Goal: Transaction & Acquisition: Purchase product/service

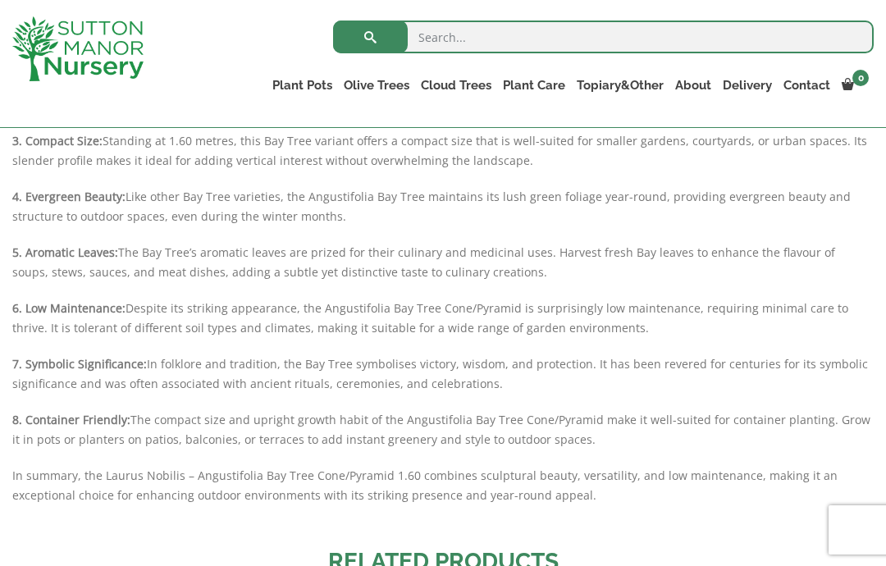
scroll to position [1693, 0]
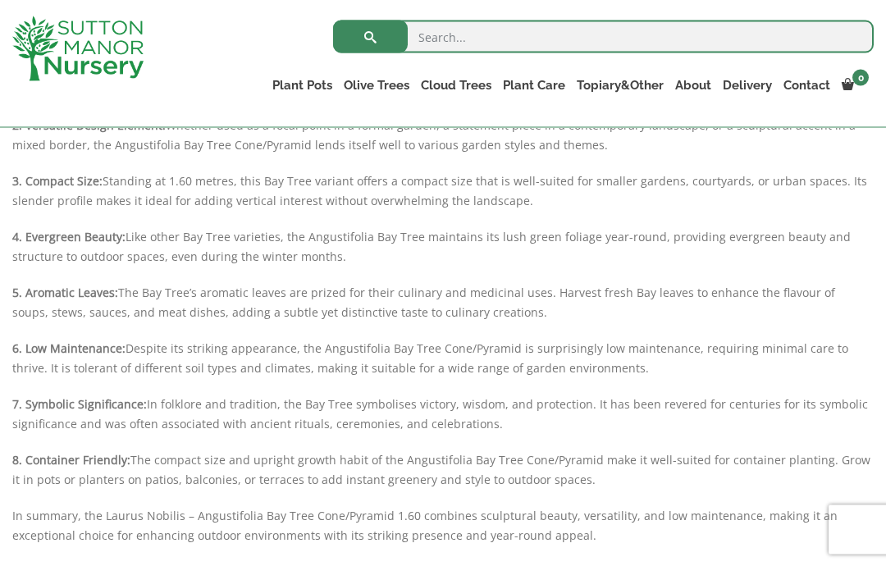
click at [757, 36] on input "search" at bounding box center [603, 37] width 541 height 33
type input "Olive trees"
click at [370, 36] on button "submit" at bounding box center [370, 37] width 75 height 33
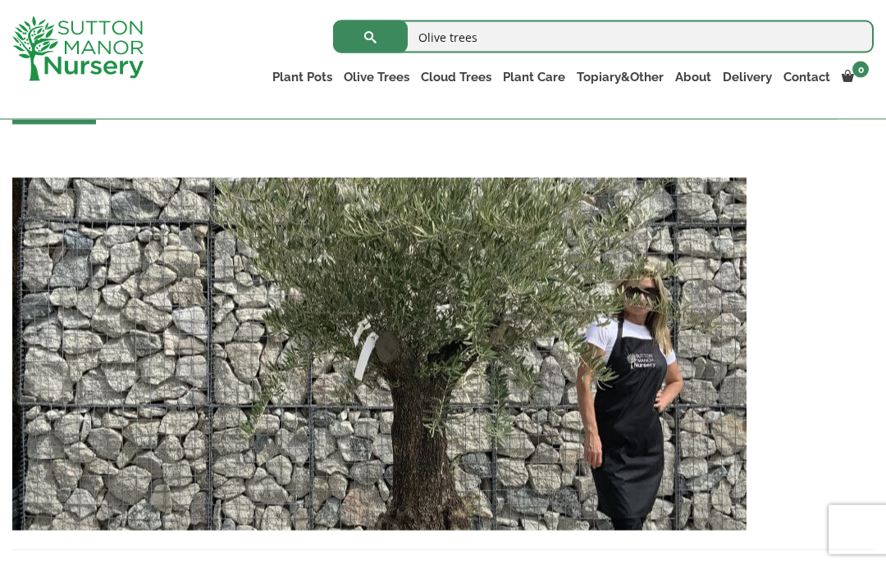
scroll to position [3882, 0]
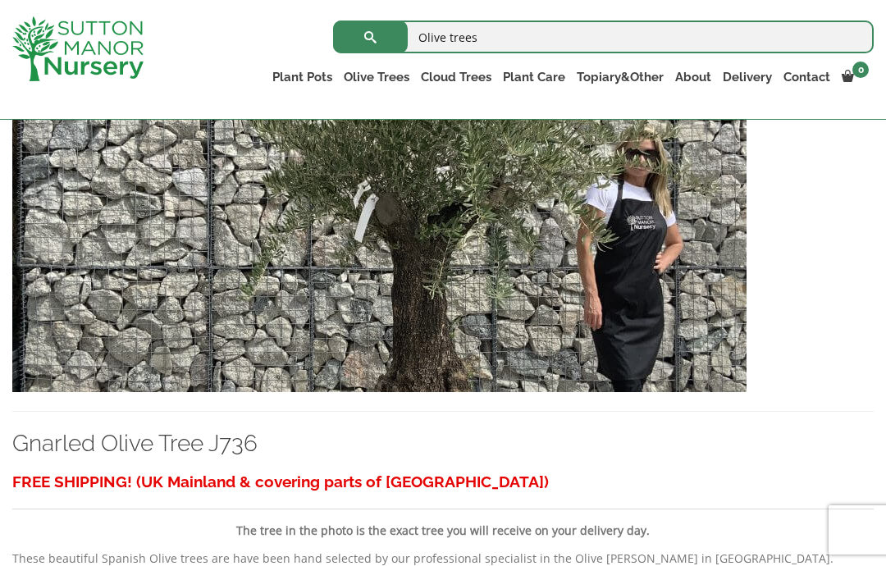
click at [373, 71] on link "Olive Trees" at bounding box center [376, 77] width 77 height 23
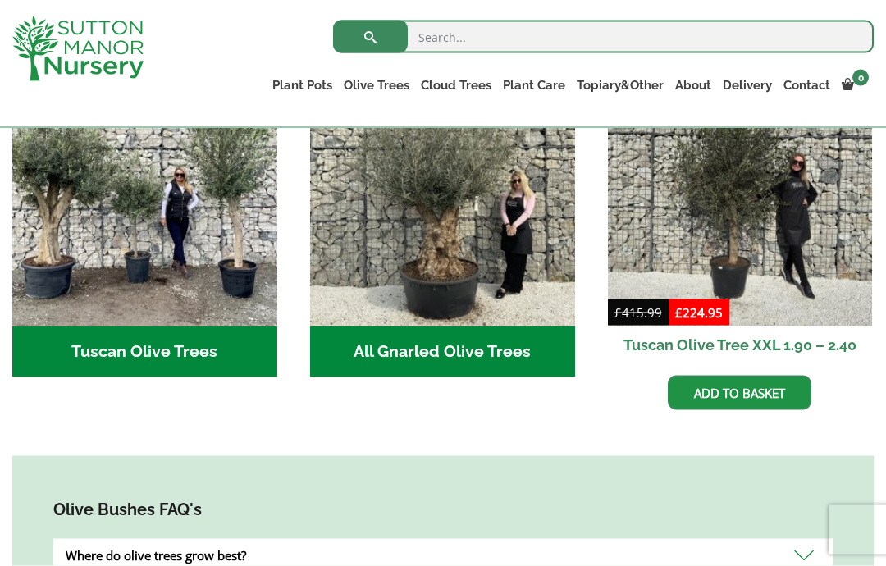
scroll to position [678, 0]
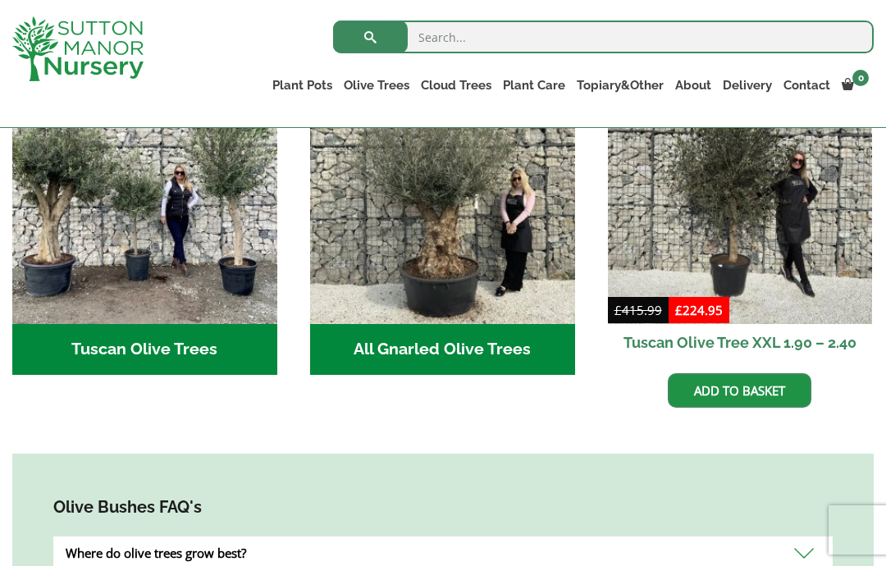
click at [396, 350] on h2 "All Gnarled Olive Trees (142)" at bounding box center [442, 349] width 265 height 51
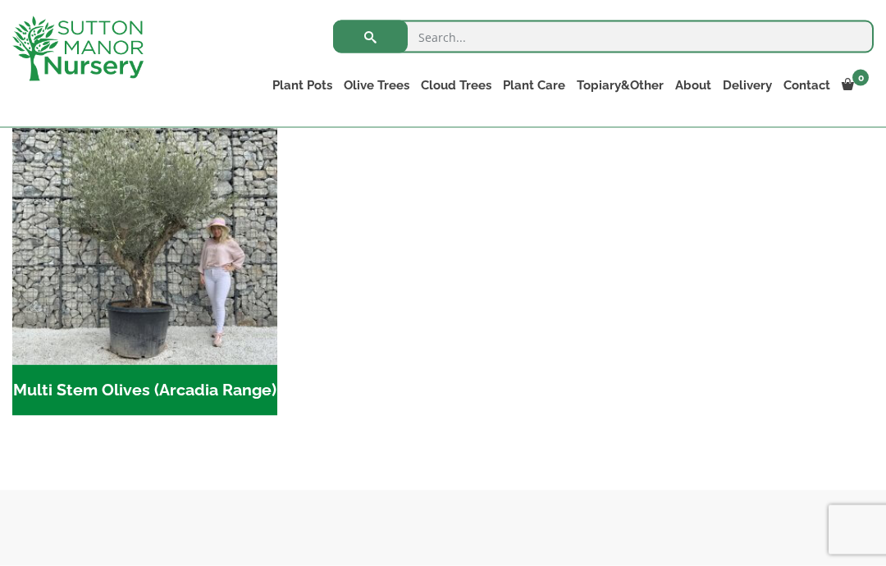
scroll to position [790, 0]
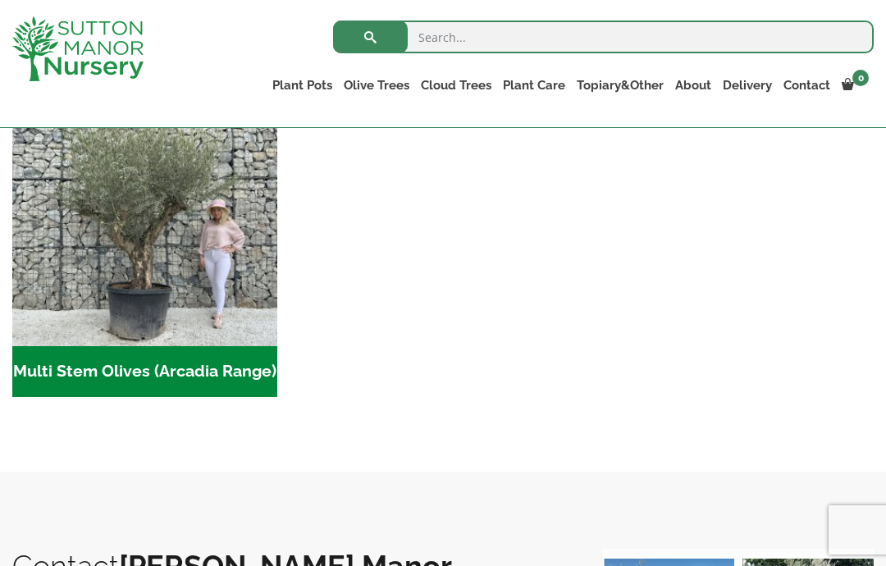
click at [142, 371] on h2 "Multi Stem Olives (Arcadia Range) (15)" at bounding box center [144, 371] width 265 height 51
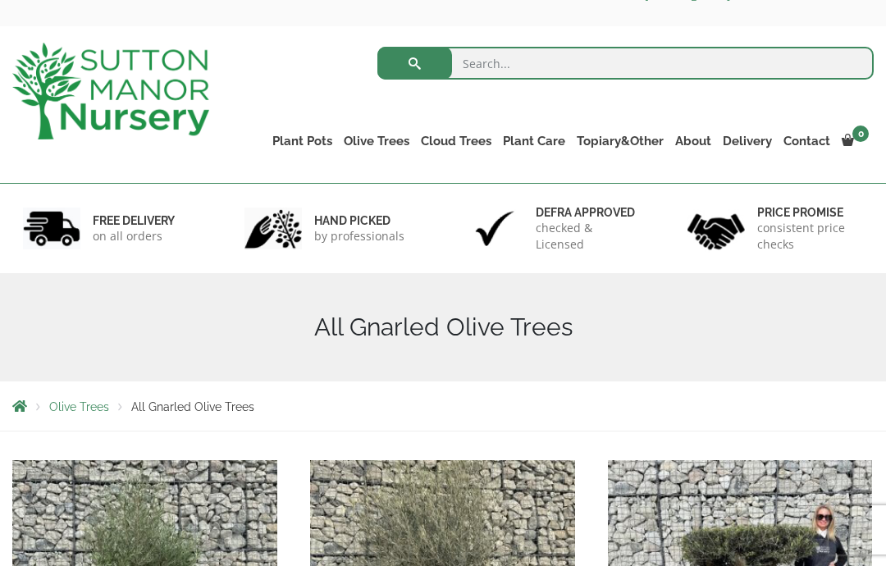
scroll to position [0, 0]
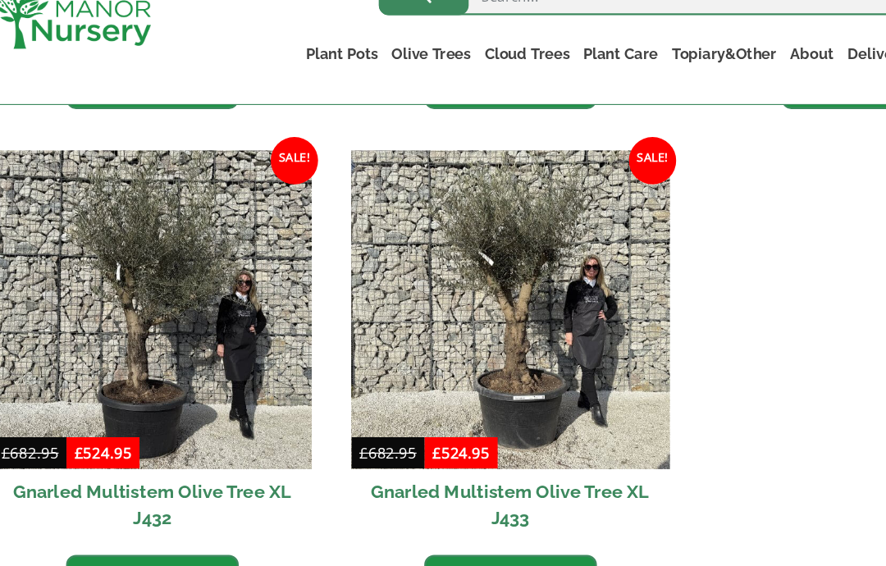
scroll to position [2349, 0]
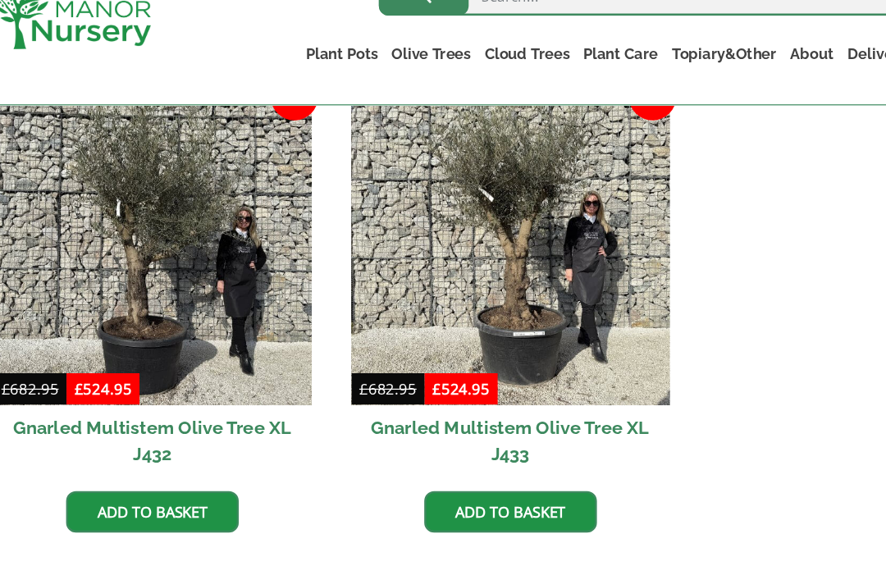
click at [465, 530] on link "→" at bounding box center [473, 543] width 34 height 27
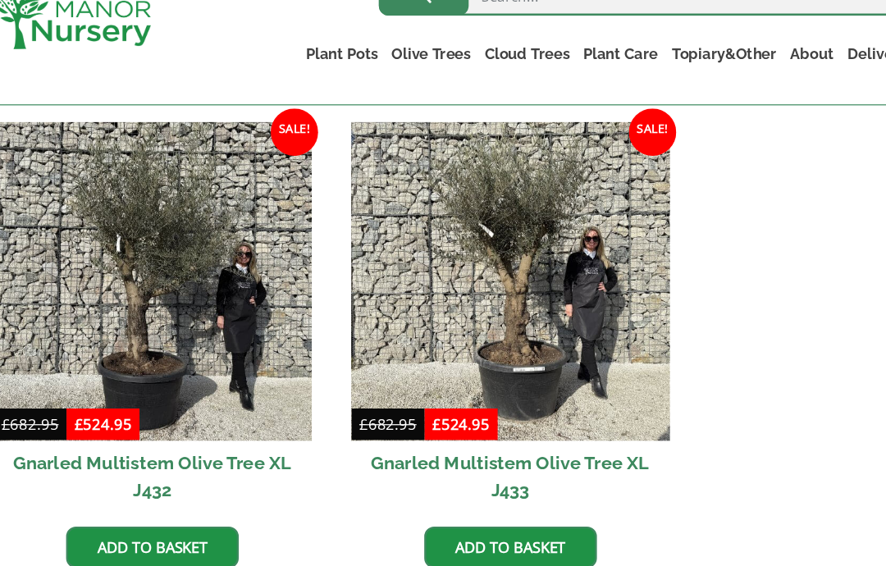
scroll to position [2351, 0]
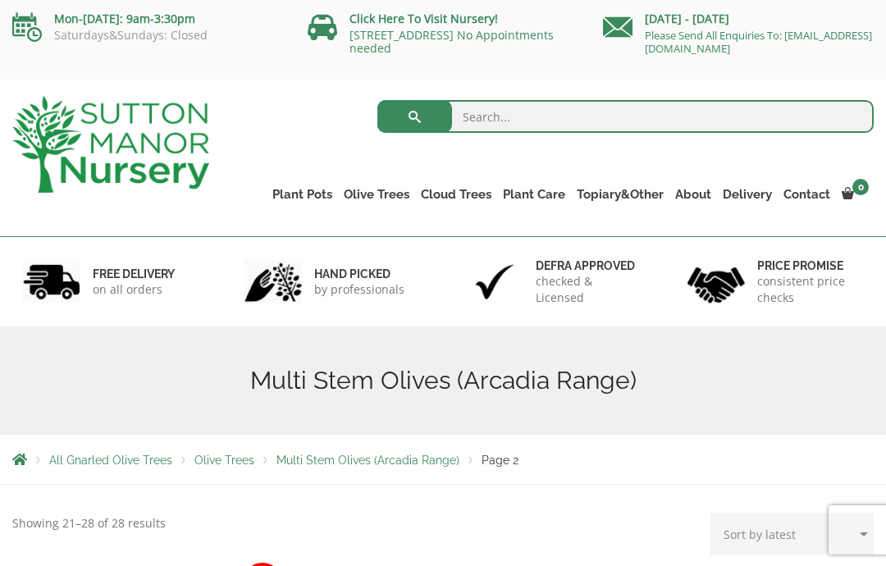
scroll to position [1, 0]
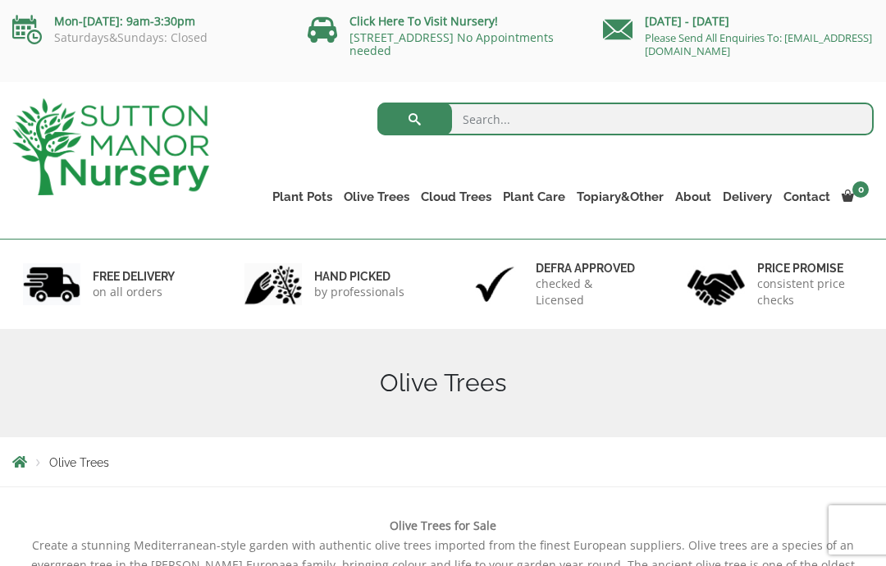
click at [384, 187] on link "Olive Trees" at bounding box center [376, 196] width 77 height 23
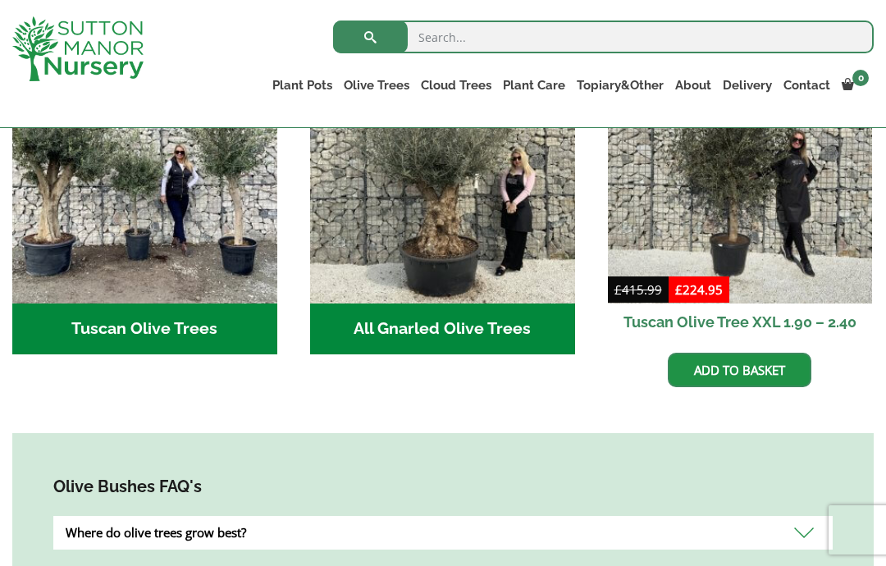
scroll to position [701, 0]
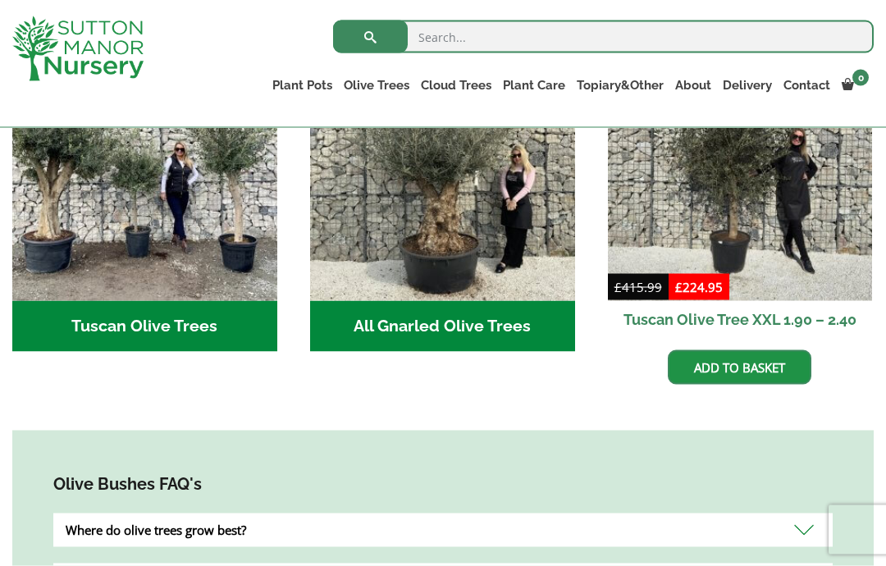
click at [119, 213] on img "Visit product category Tuscan Olive Trees" at bounding box center [144, 168] width 265 height 265
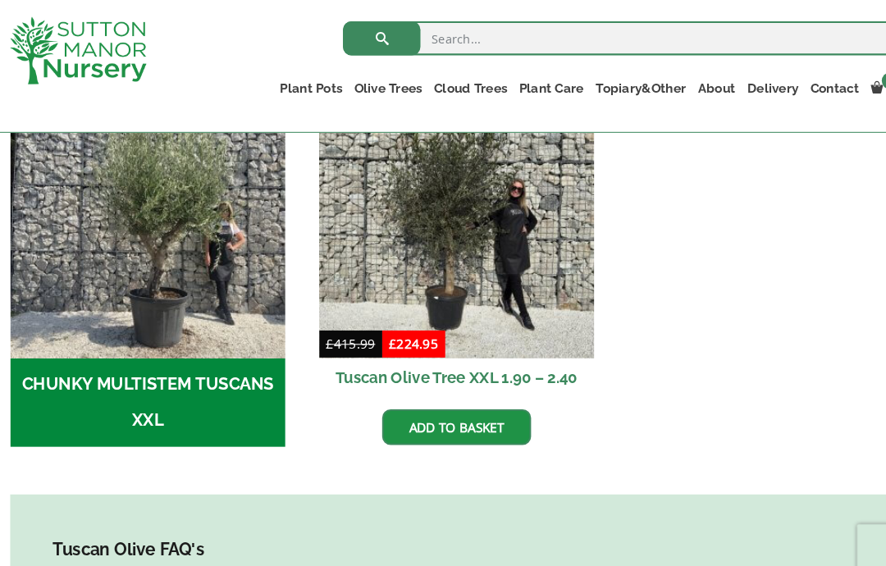
scroll to position [577, 0]
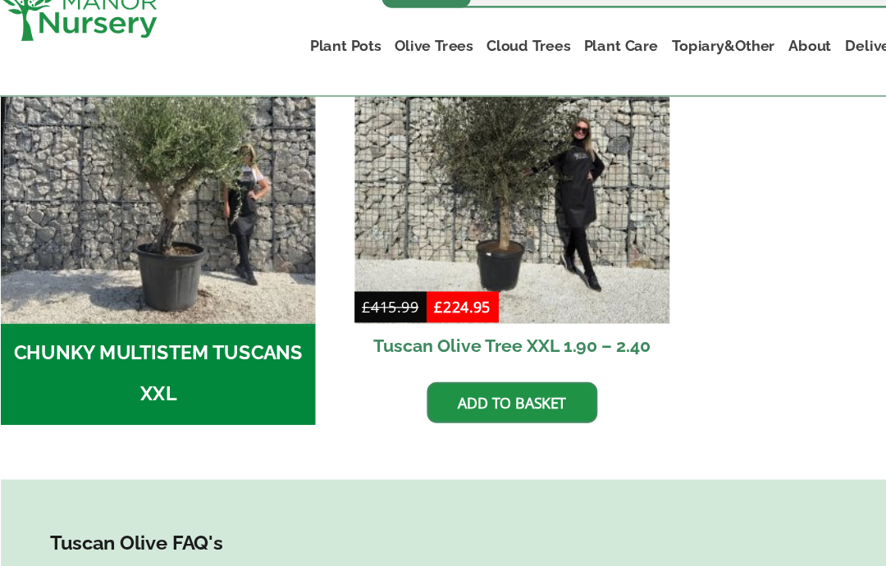
click at [139, 184] on img "Visit product category CHUNKY MULTISTEM TUSCANS XXL" at bounding box center [144, 186] width 265 height 265
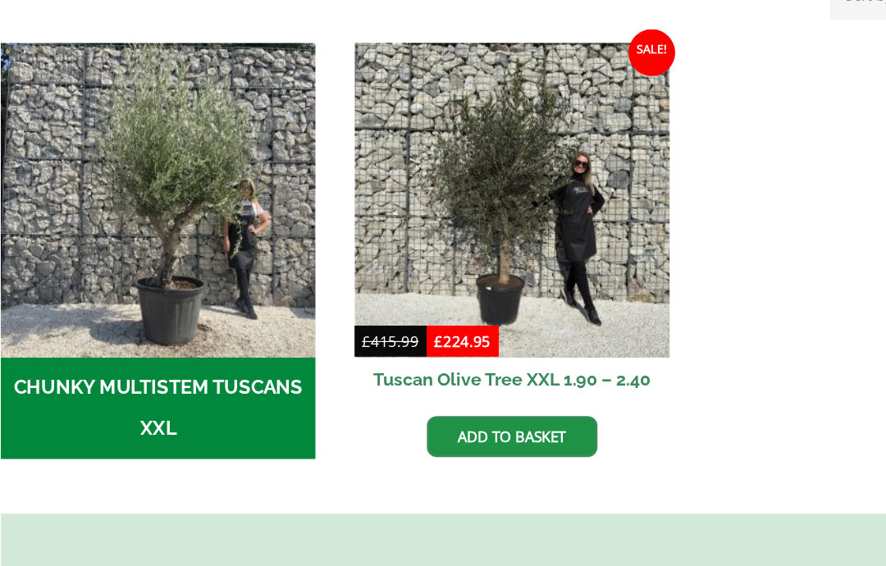
scroll to position [538, 0]
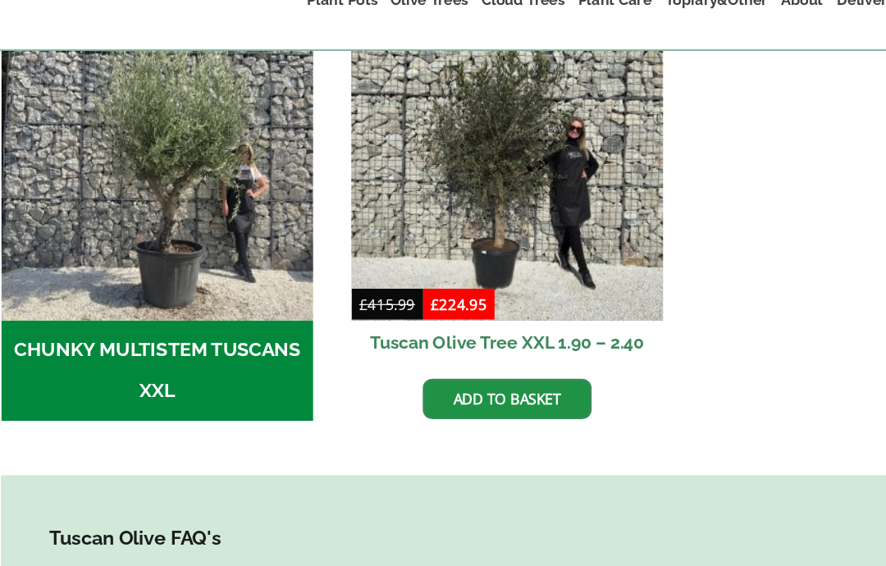
click at [403, 174] on img at bounding box center [442, 225] width 265 height 265
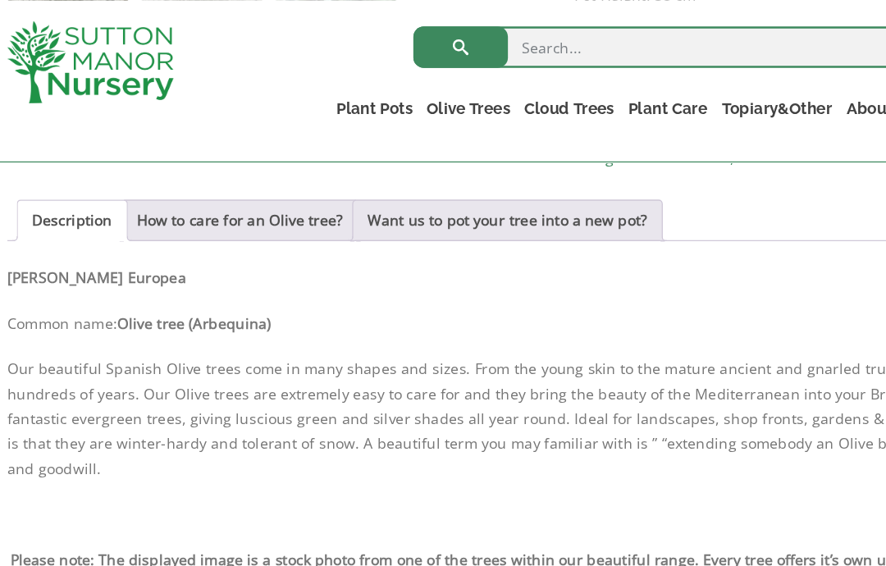
scroll to position [1095, 0]
click at [518, 173] on link "Want us to pot your tree into a new pot?" at bounding box center [407, 174] width 221 height 31
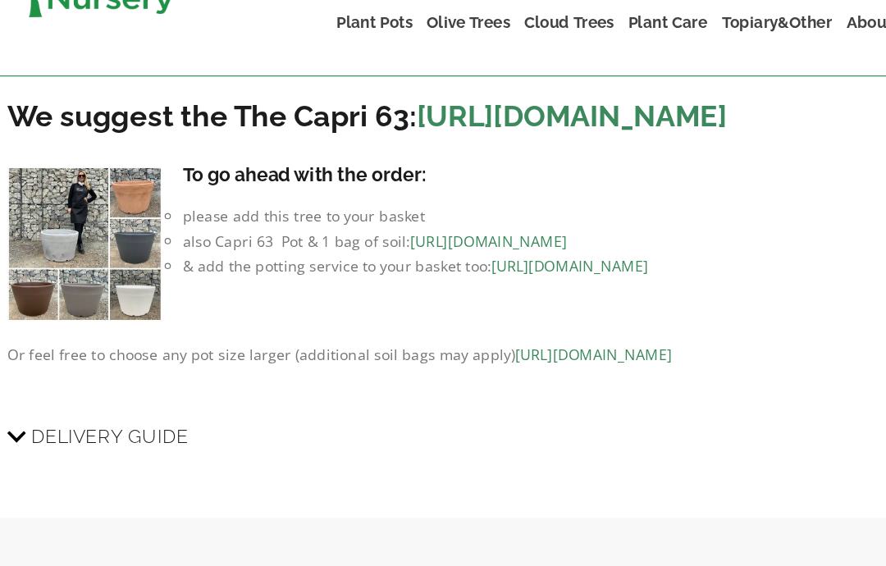
scroll to position [1163, 0]
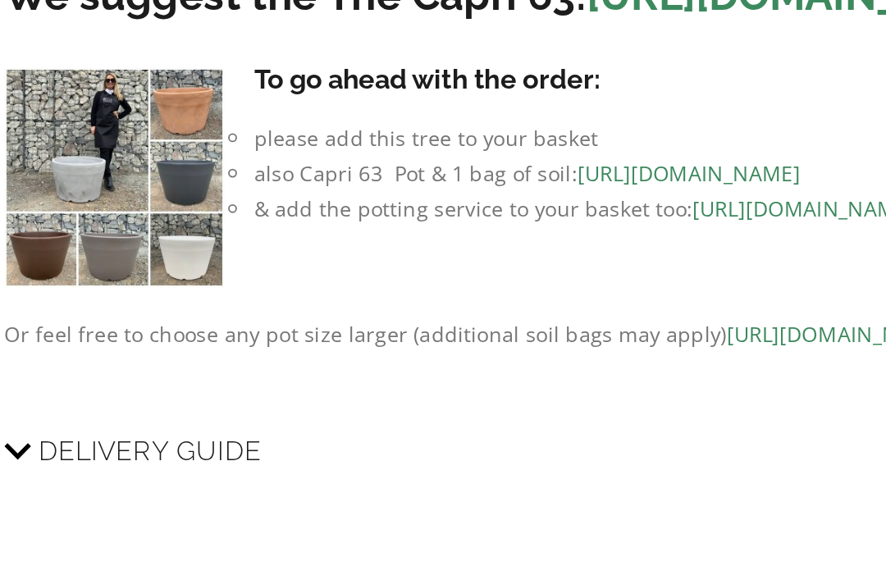
click at [100, 197] on img at bounding box center [73, 258] width 122 height 122
click at [47, 197] on img at bounding box center [73, 258] width 122 height 122
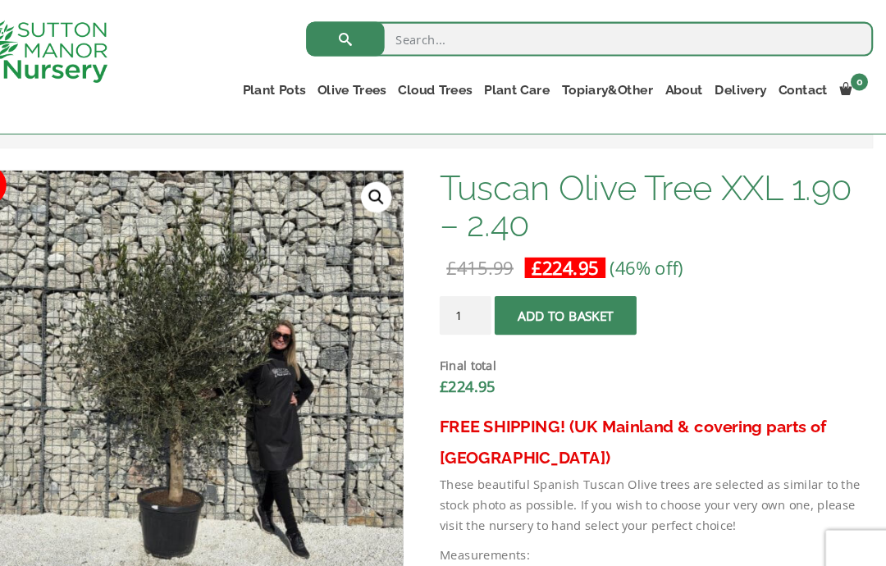
scroll to position [479, 0]
click at [607, 305] on button "Add to basket" at bounding box center [580, 300] width 135 height 37
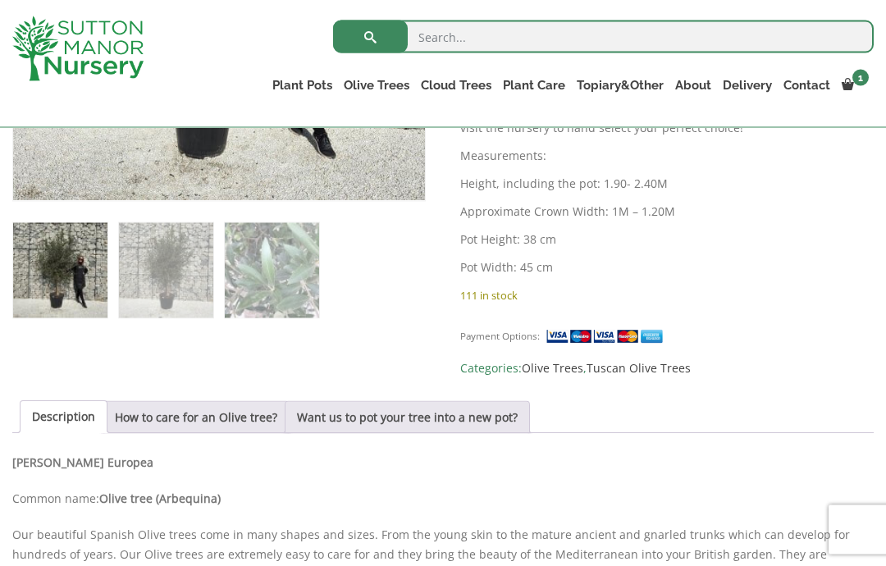
scroll to position [930, 0]
click at [413, 406] on link "Want us to pot your tree into a new pot?" at bounding box center [407, 416] width 221 height 31
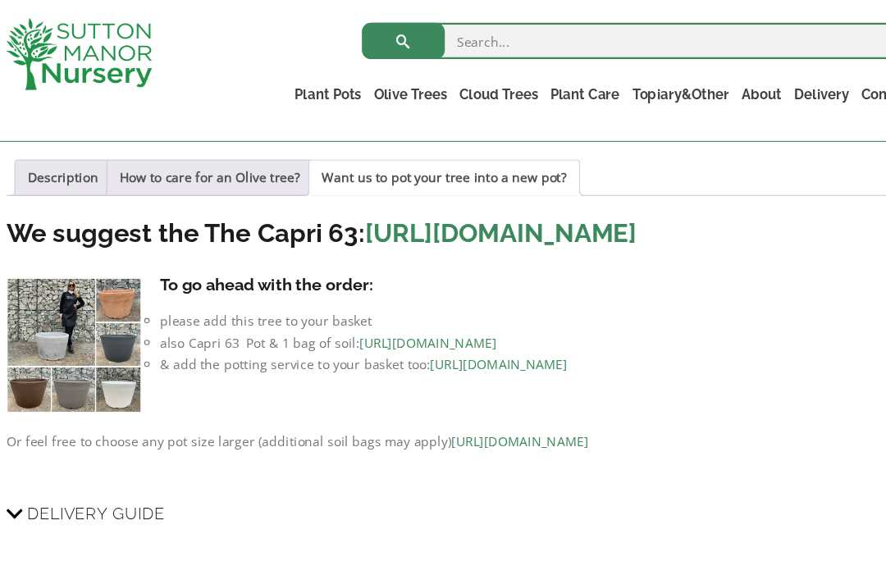
scroll to position [1189, 0]
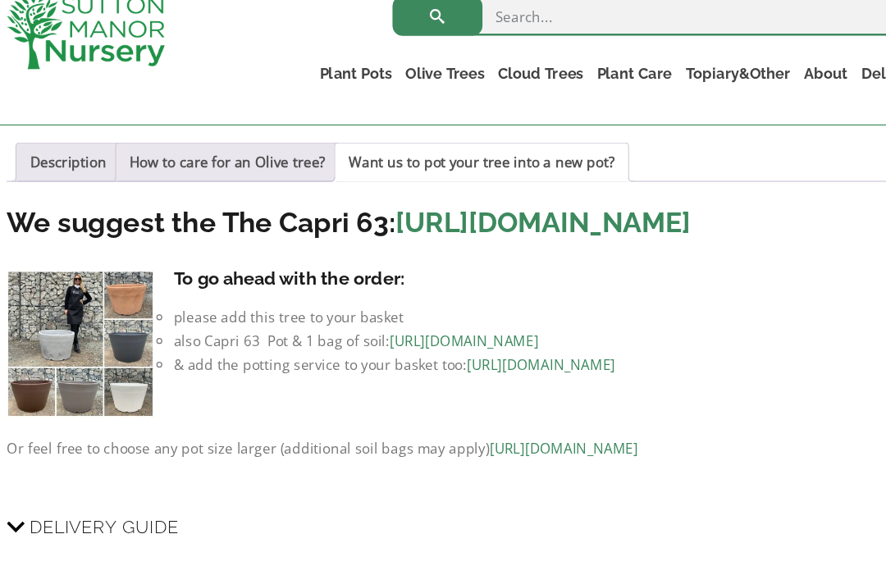
click at [336, 212] on link "https://www.suttonmanornursery.co.uk/to-view-all-colours-of-the-capri-63-pots/" at bounding box center [458, 208] width 245 height 27
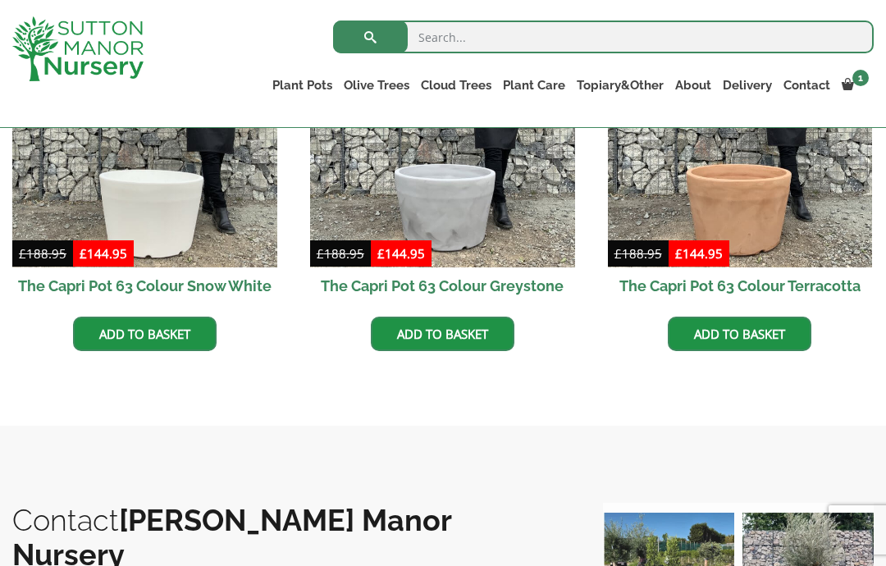
scroll to position [960, 0]
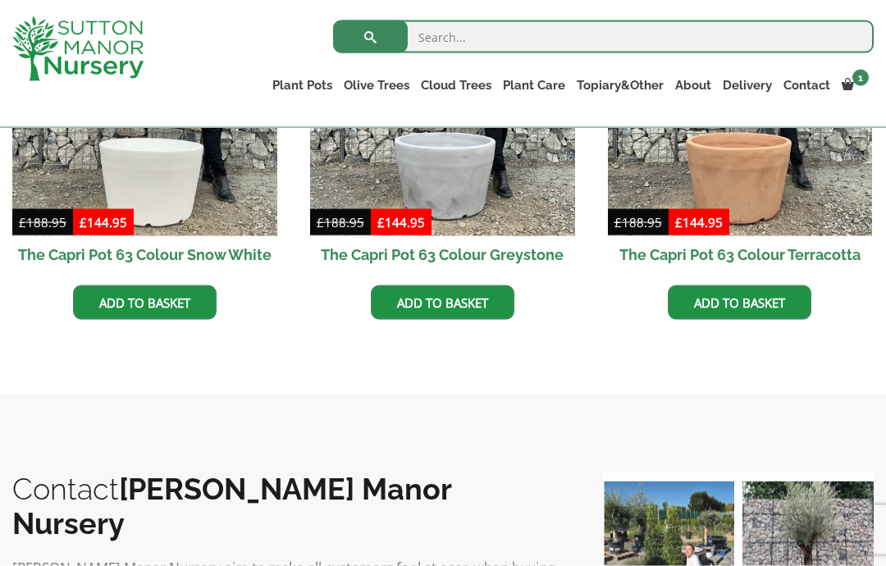
click at [124, 303] on link "Add to basket" at bounding box center [145, 303] width 144 height 34
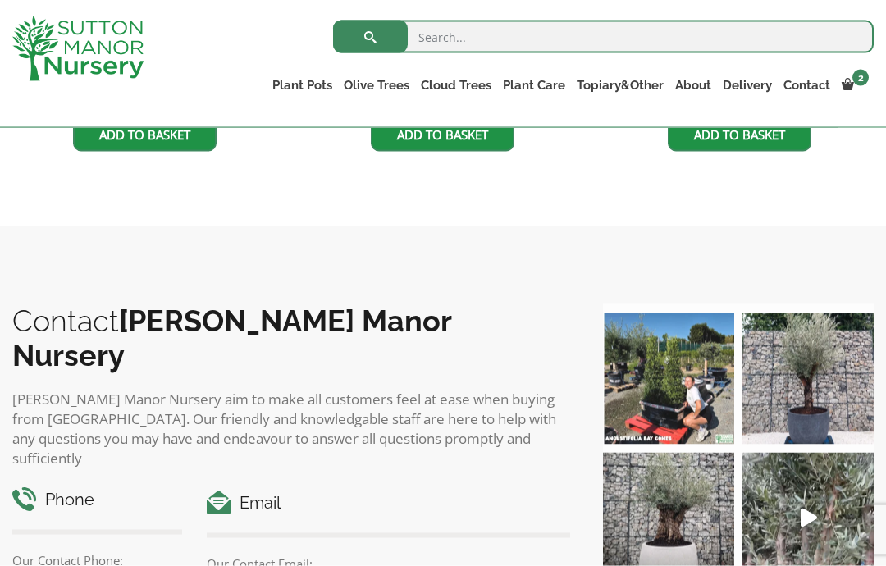
scroll to position [1091, 0]
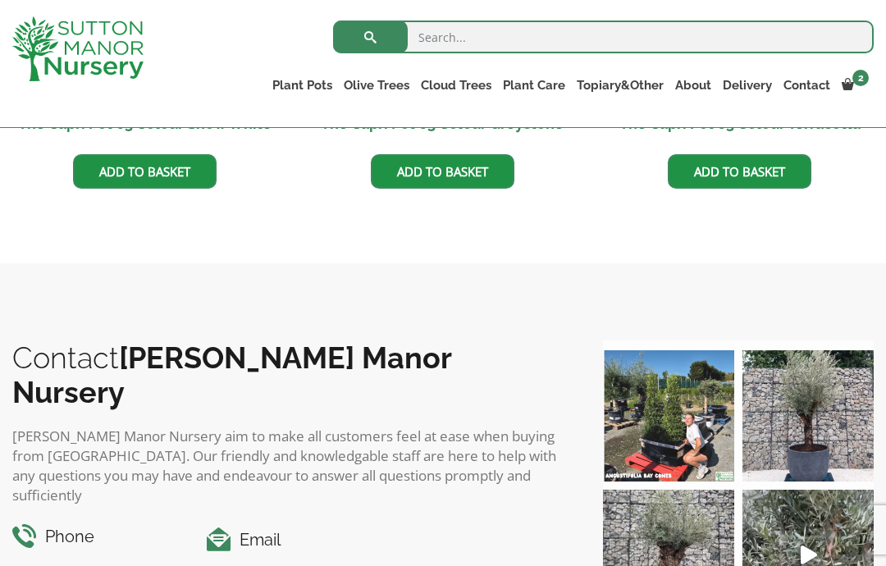
click at [290, 77] on link "Plant Pots" at bounding box center [302, 85] width 71 height 23
click at [0, 0] on link "The Olive Jar" at bounding box center [0, 0] width 0 height 0
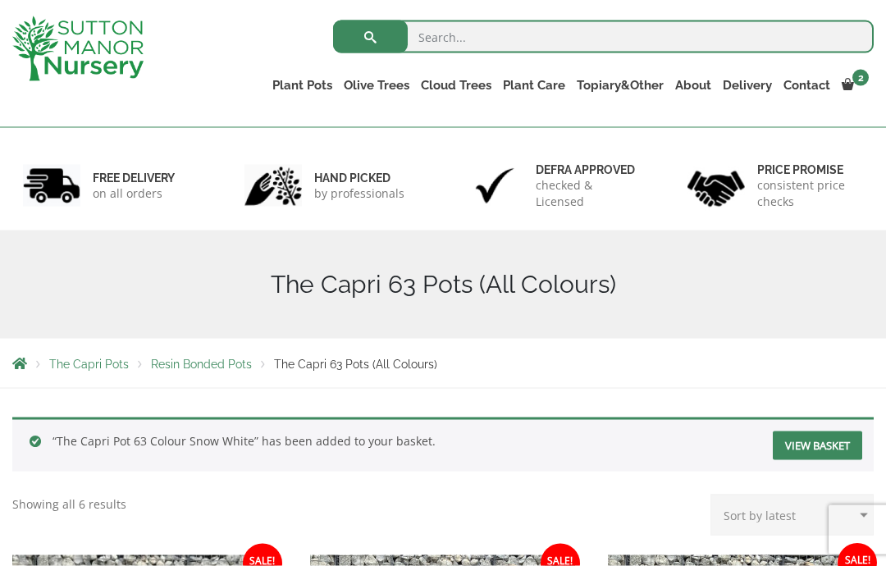
scroll to position [69, 0]
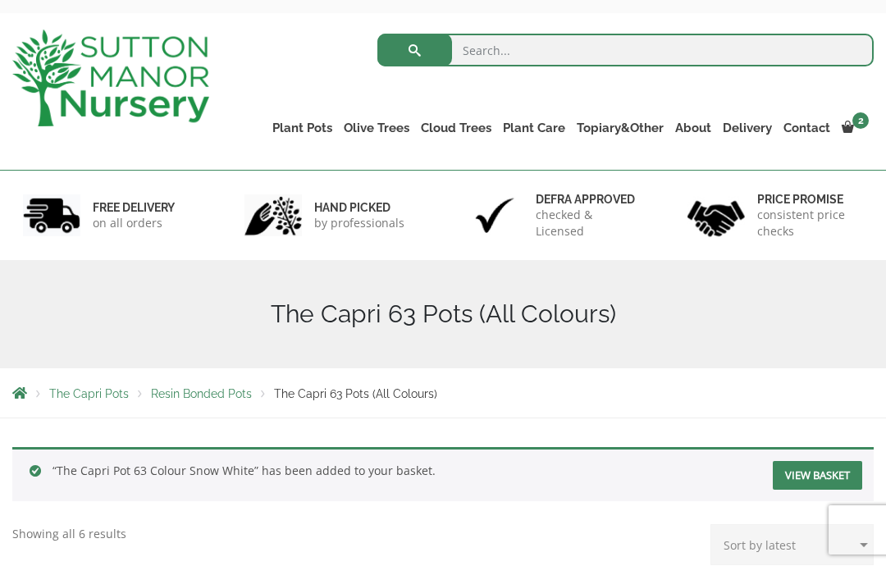
click at [164, 223] on p "on all orders" at bounding box center [134, 223] width 82 height 16
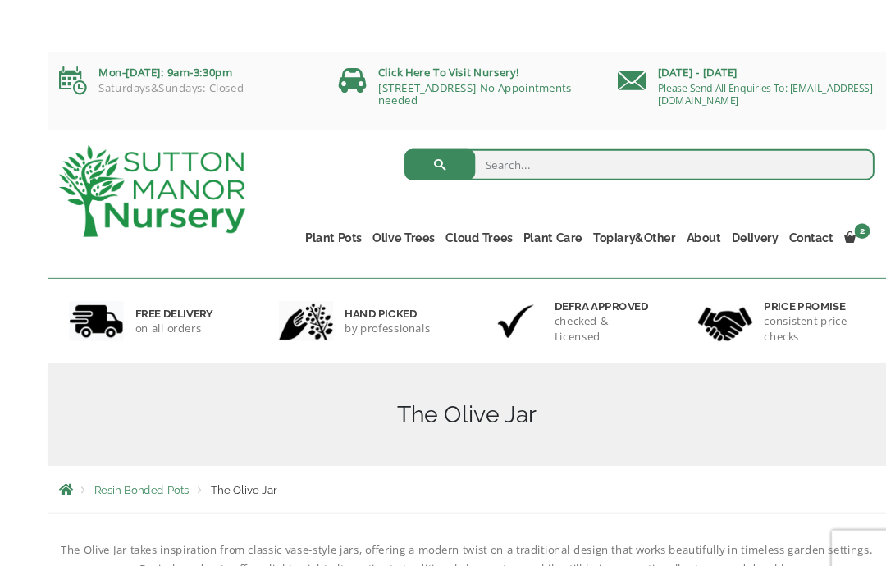
scroll to position [2, 0]
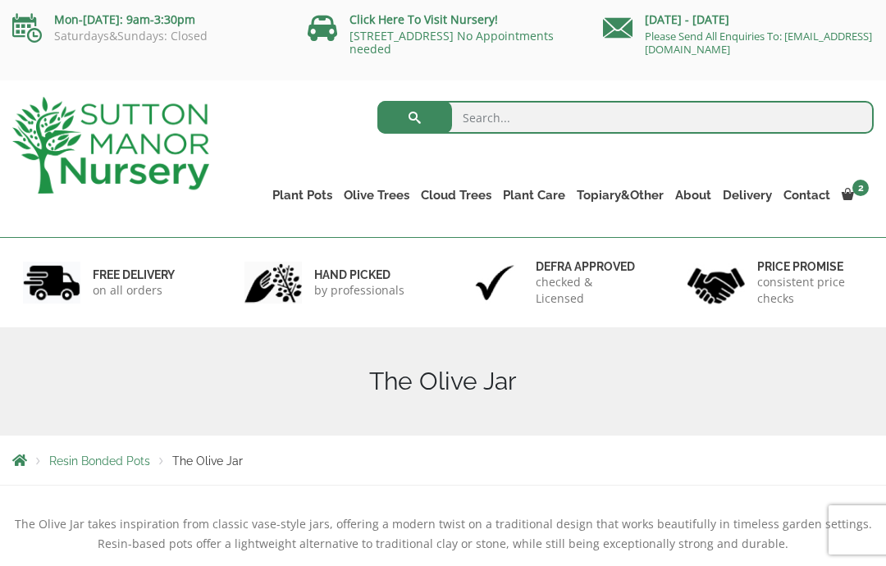
click at [387, 190] on link "Olive Trees" at bounding box center [376, 195] width 77 height 23
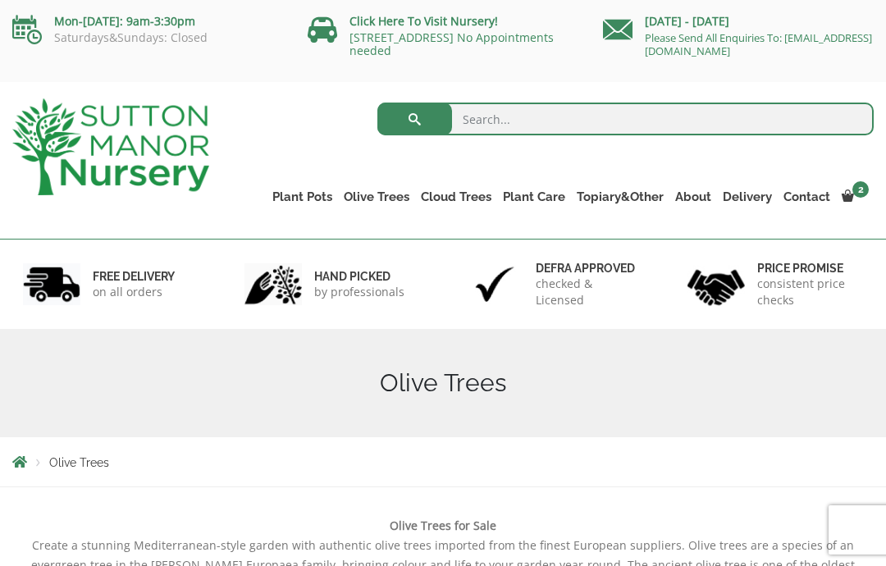
click at [375, 187] on link "Olive Trees" at bounding box center [376, 196] width 77 height 23
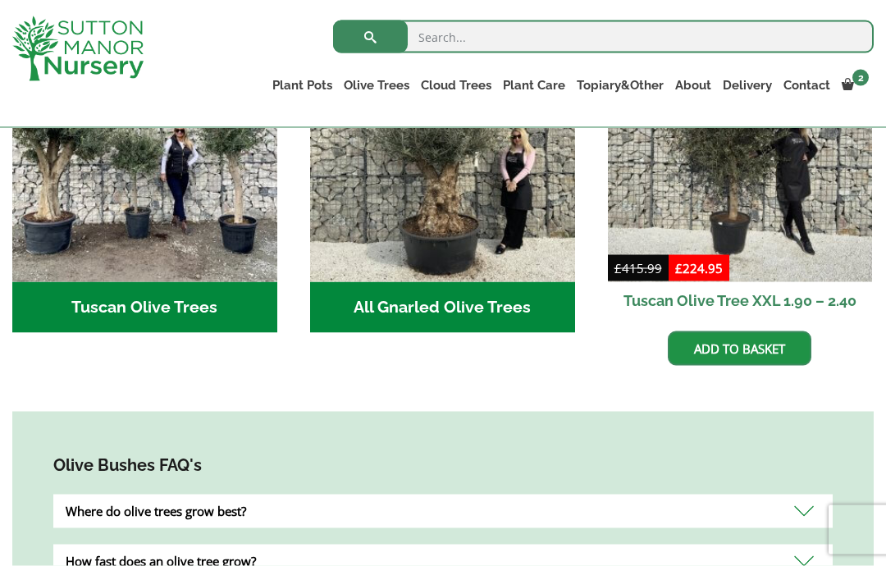
scroll to position [740, 0]
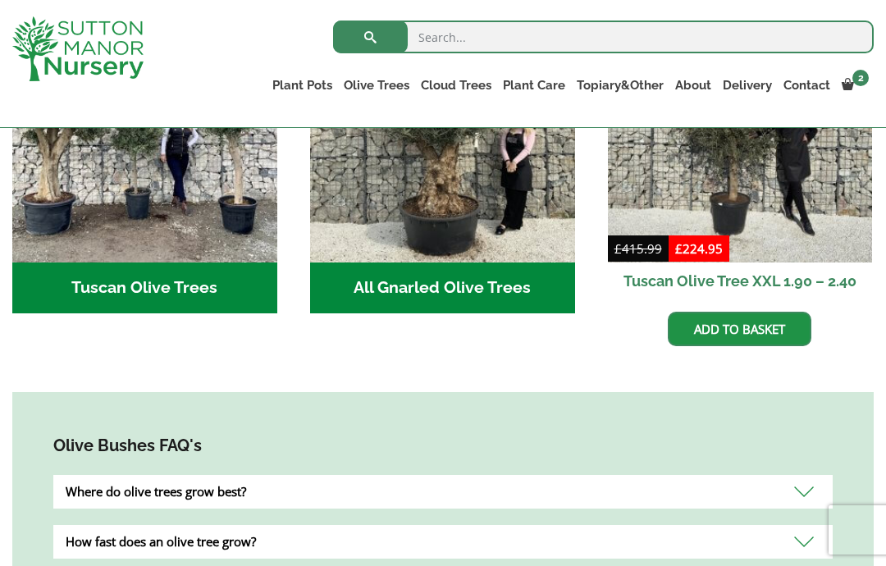
click at [399, 291] on h2 "All Gnarled Olive Trees (142)" at bounding box center [442, 288] width 265 height 51
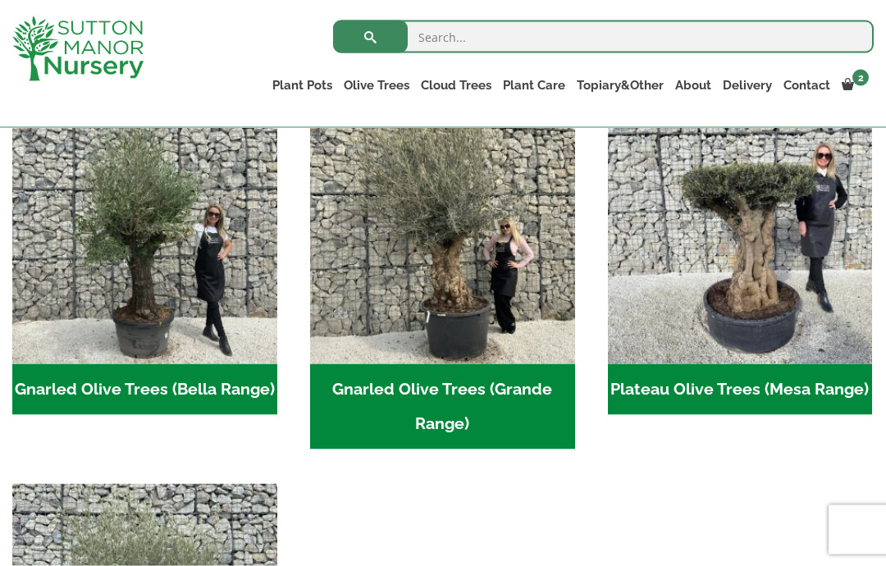
scroll to position [366, 0]
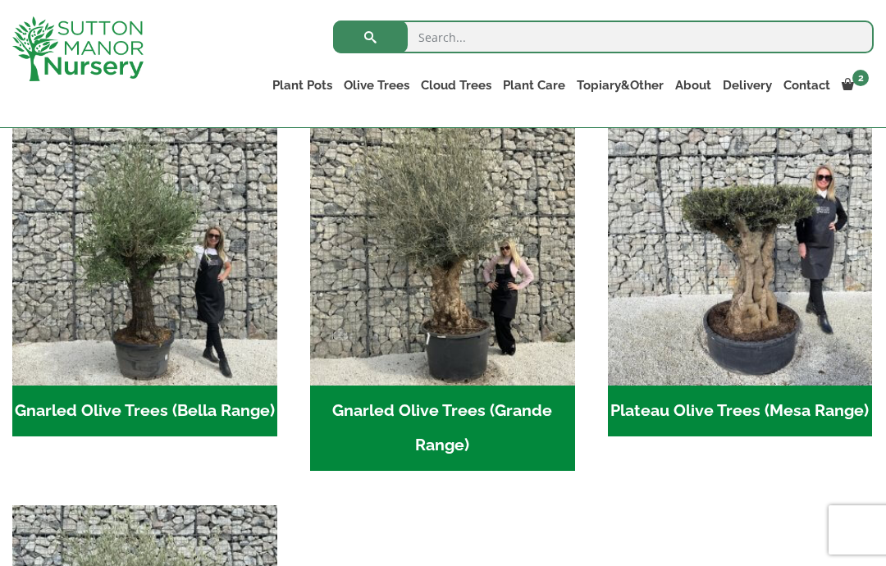
click at [126, 411] on h2 "Gnarled Olive Trees (Bella Range) (74)" at bounding box center [144, 411] width 265 height 51
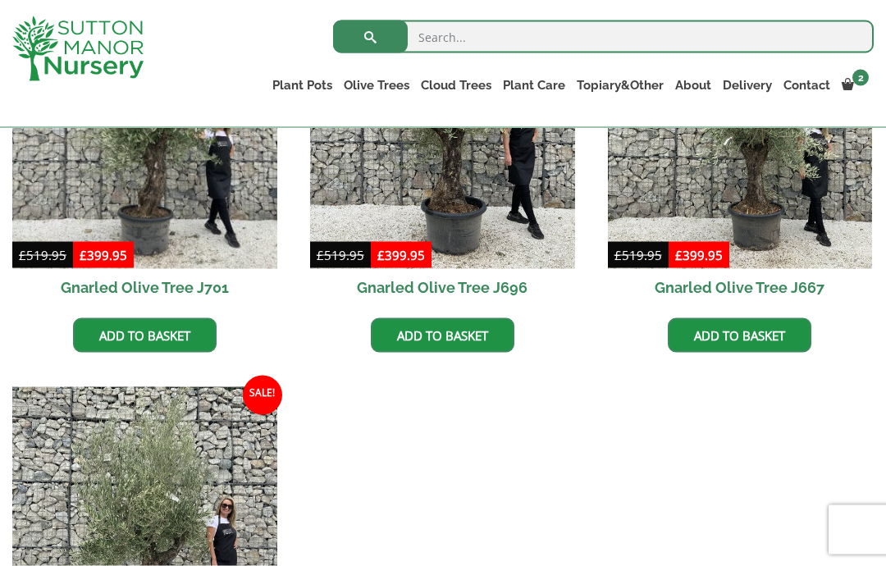
scroll to position [473, 0]
